Goal: Navigation & Orientation: Find specific page/section

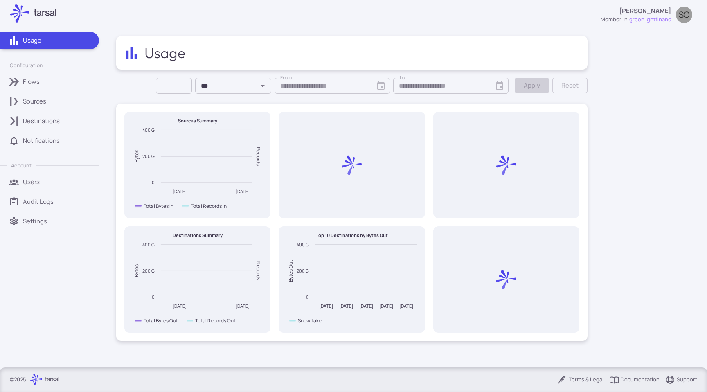
click at [38, 88] on link "Flows" at bounding box center [49, 81] width 99 height 17
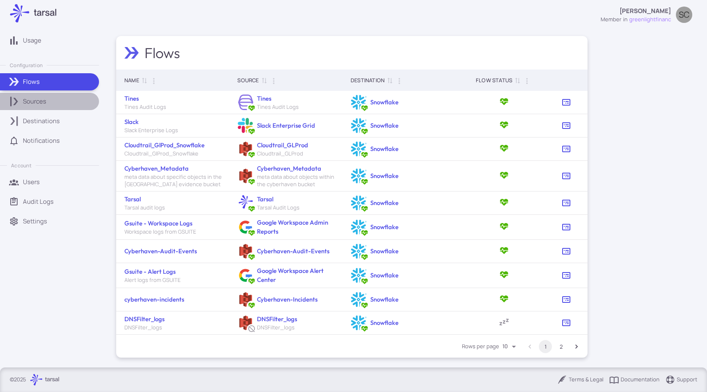
click at [54, 102] on div "Sources" at bounding box center [58, 101] width 70 height 9
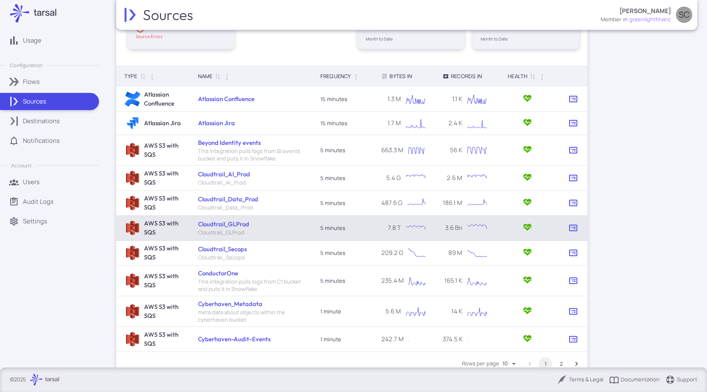
scroll to position [138, 0]
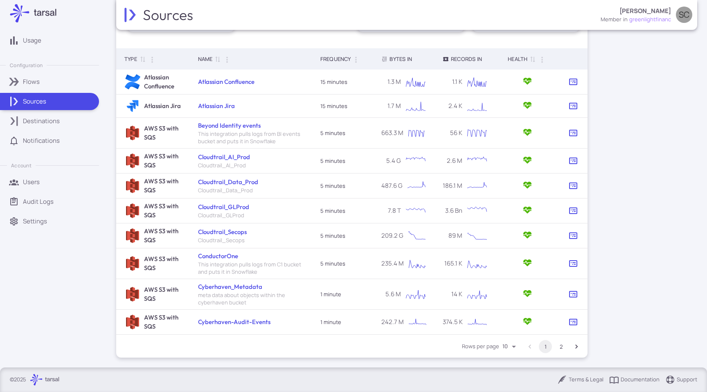
click at [561, 350] on button "2" at bounding box center [561, 346] width 13 height 13
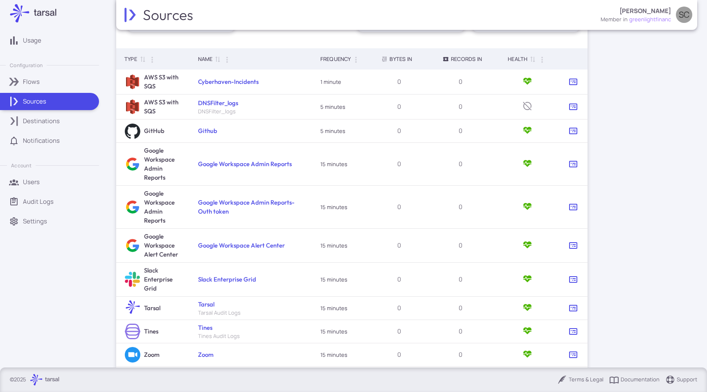
scroll to position [169, 0]
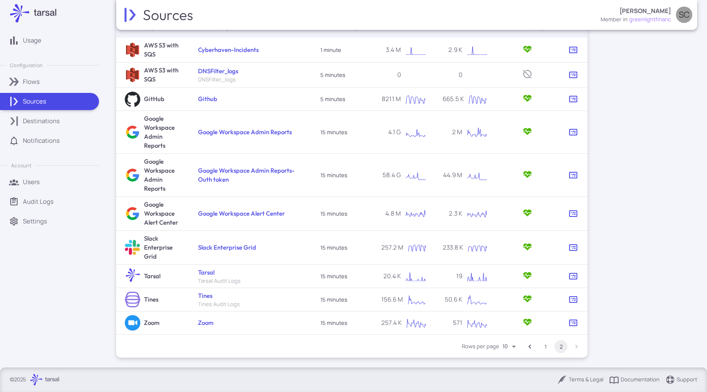
click at [620, 259] on div "Sources [PERSON_NAME] member in greenlightfinanc SC Sources Summary 19 Active S…" at bounding box center [406, 184] width 601 height 368
click at [614, 193] on div "Sources [PERSON_NAME] member in greenlightfinanc SC Sources Summary 19 Active S…" at bounding box center [406, 184] width 601 height 368
